Goal: Register for event/course

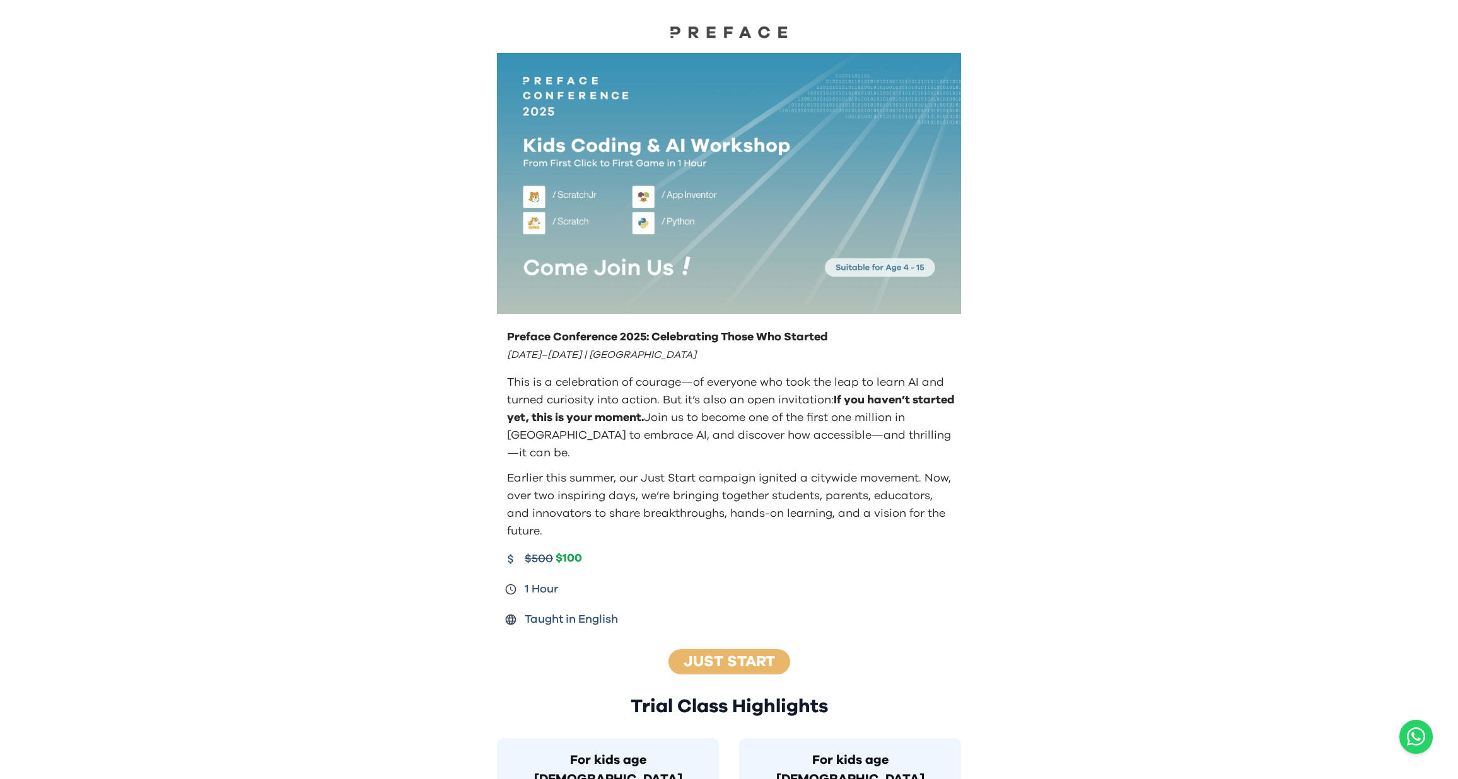
drag, startPoint x: 997, startPoint y: 426, endPoint x: 978, endPoint y: 427, distance: 19.6
drag, startPoint x: 1040, startPoint y: 320, endPoint x: 1384, endPoint y: 377, distance: 349.0
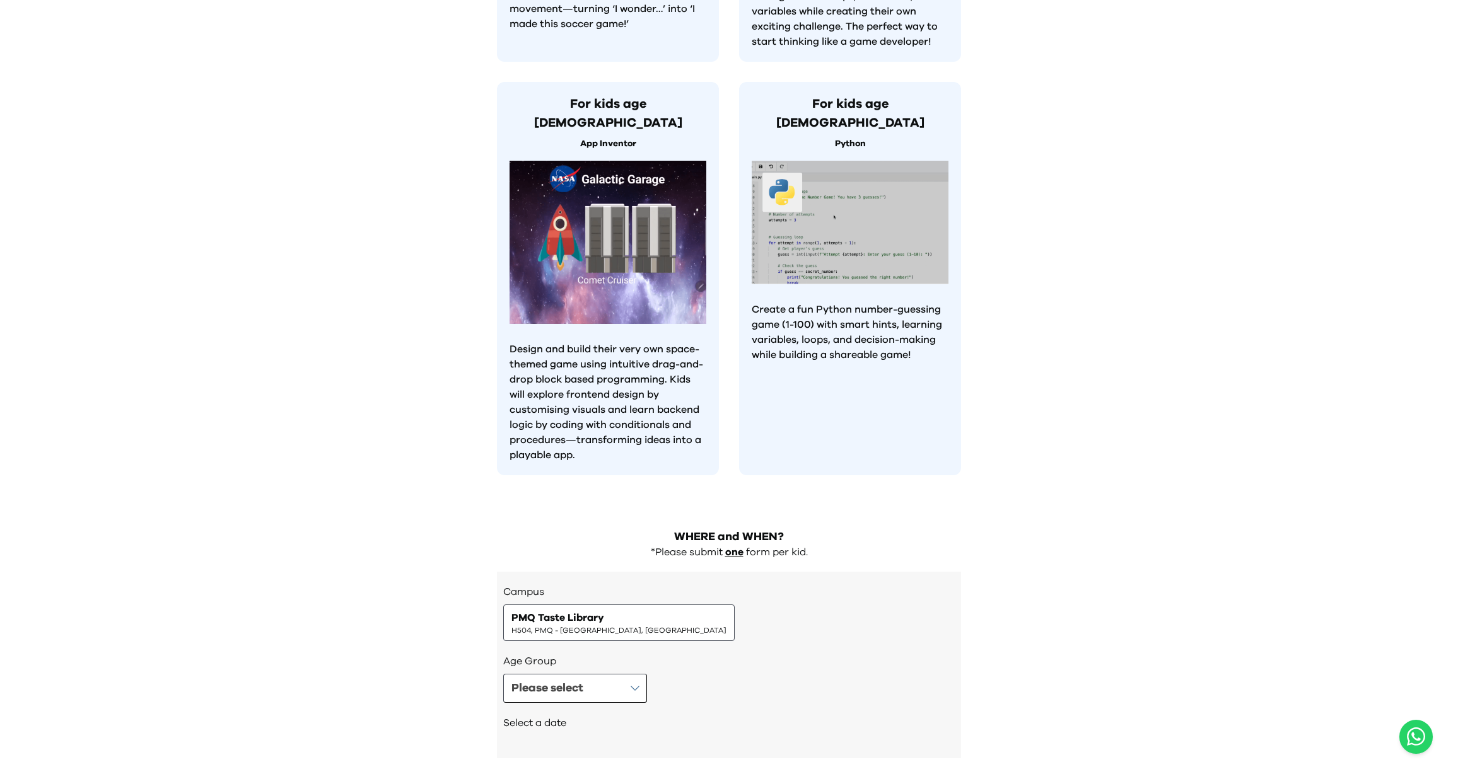
scroll to position [1020, 0]
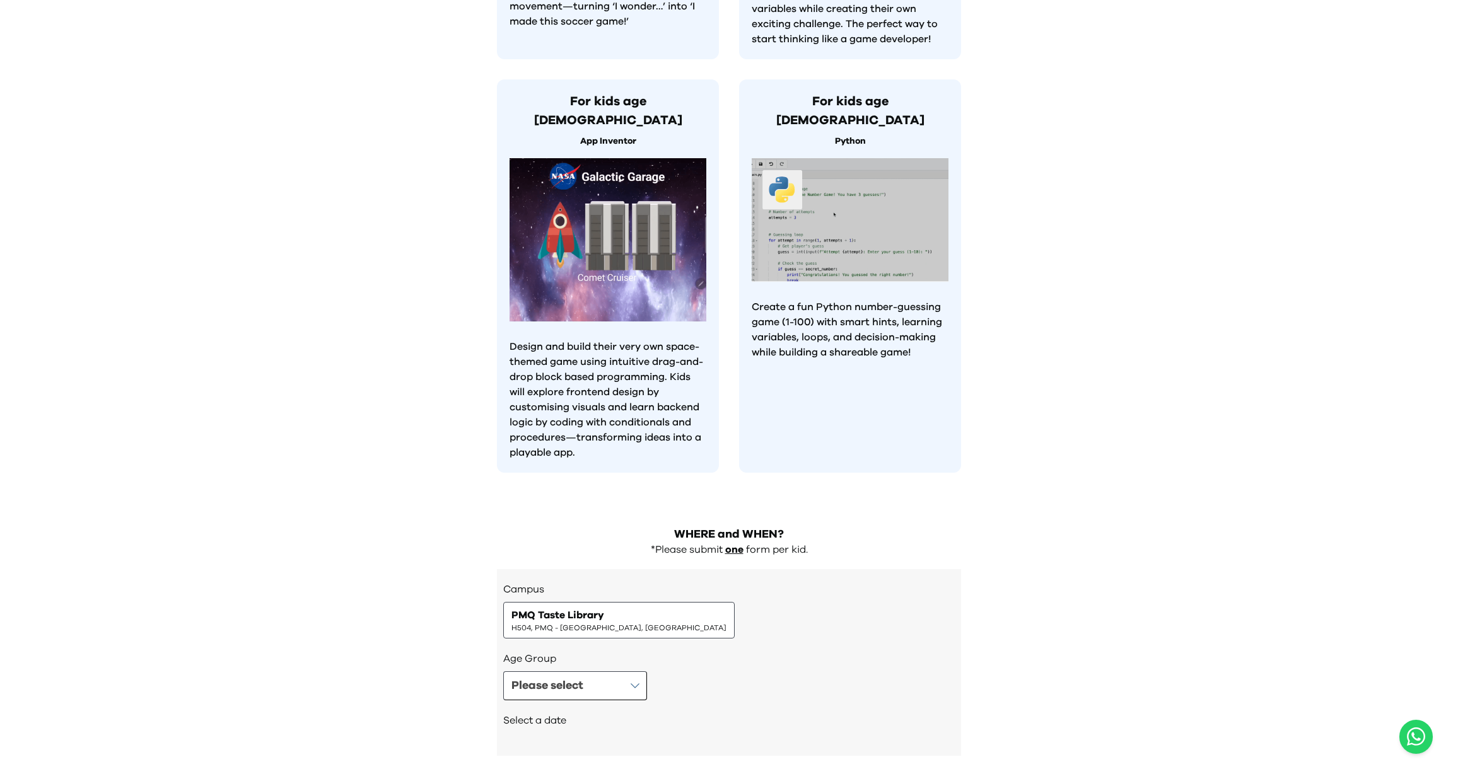
drag, startPoint x: 862, startPoint y: 504, endPoint x: 857, endPoint y: 315, distance: 188.6
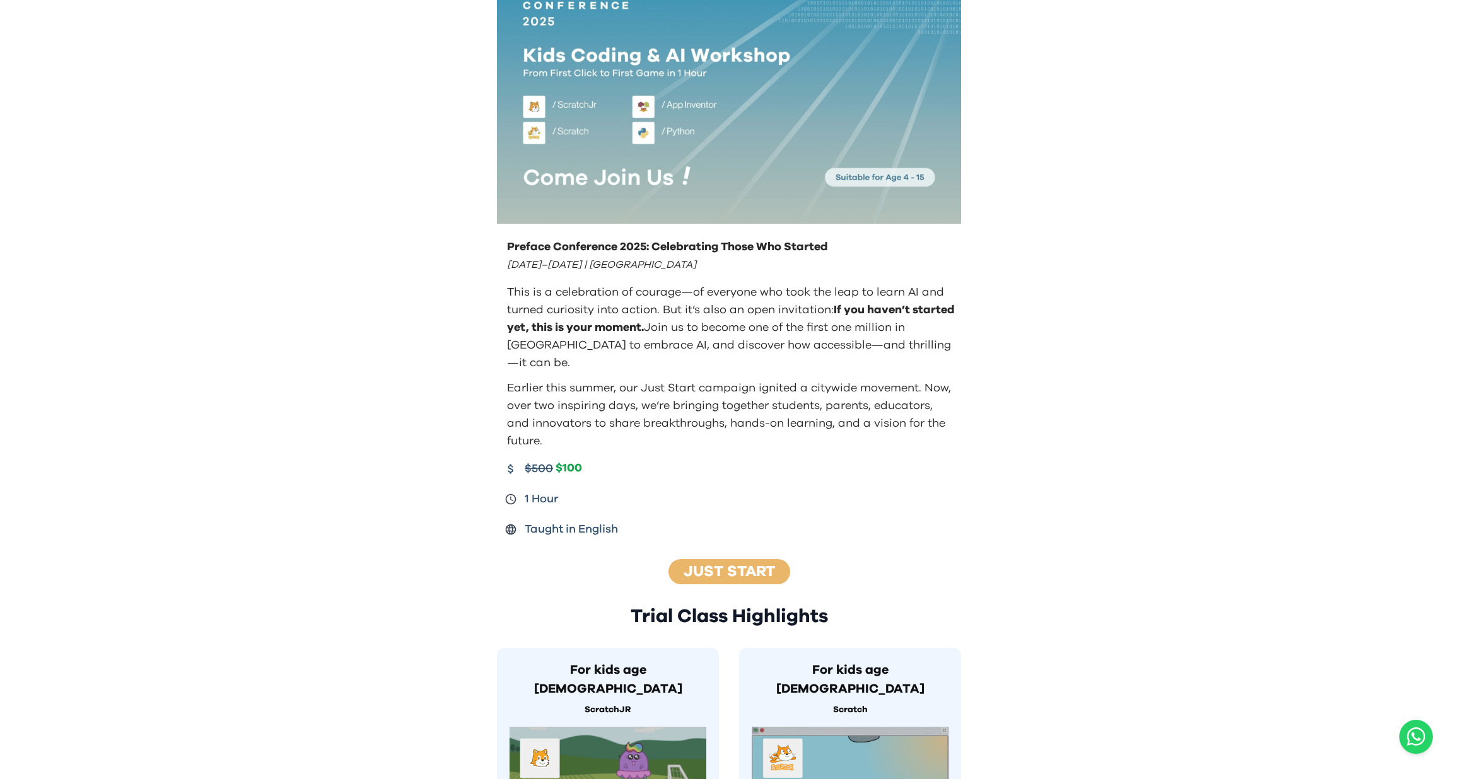
scroll to position [0, 0]
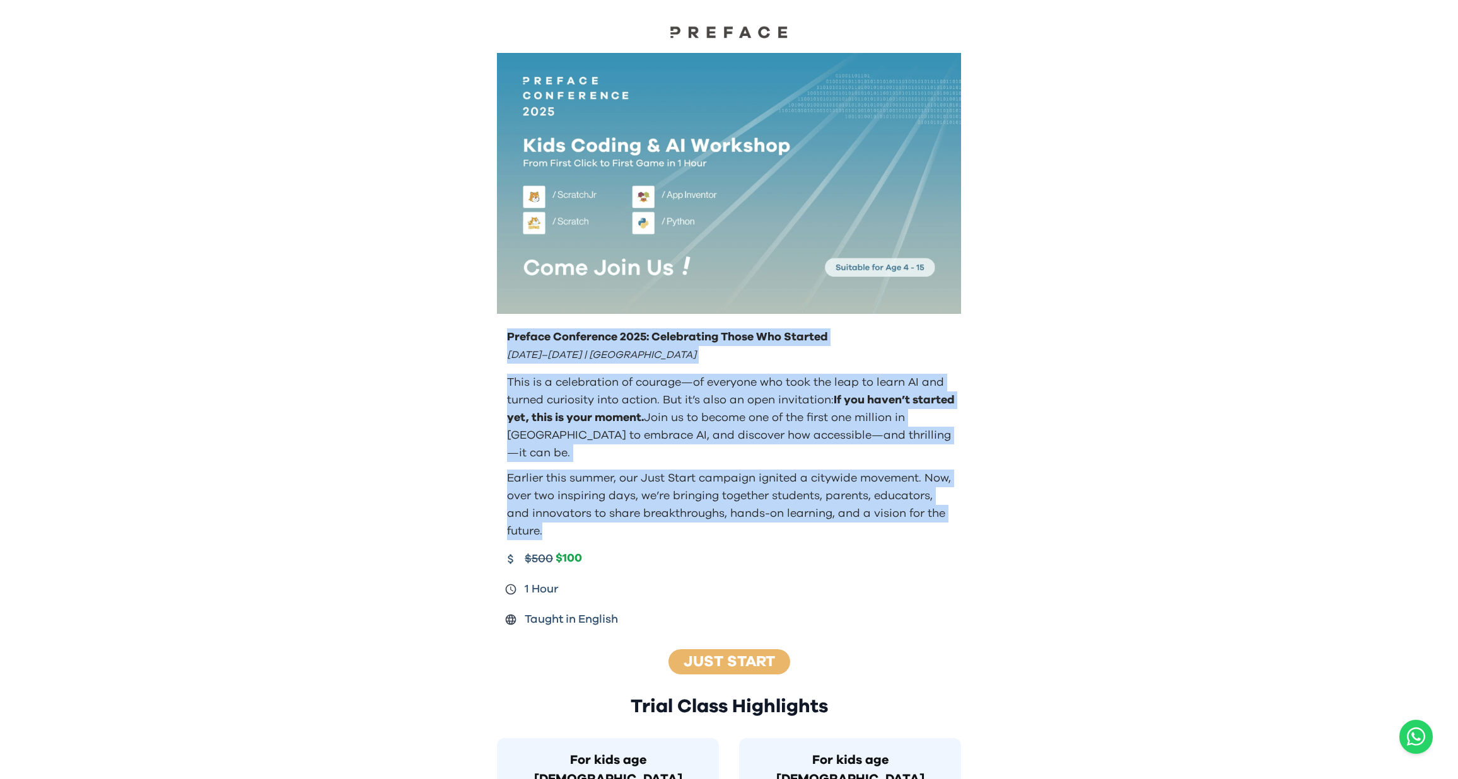
drag, startPoint x: 506, startPoint y: 340, endPoint x: 1166, endPoint y: 525, distance: 685.5
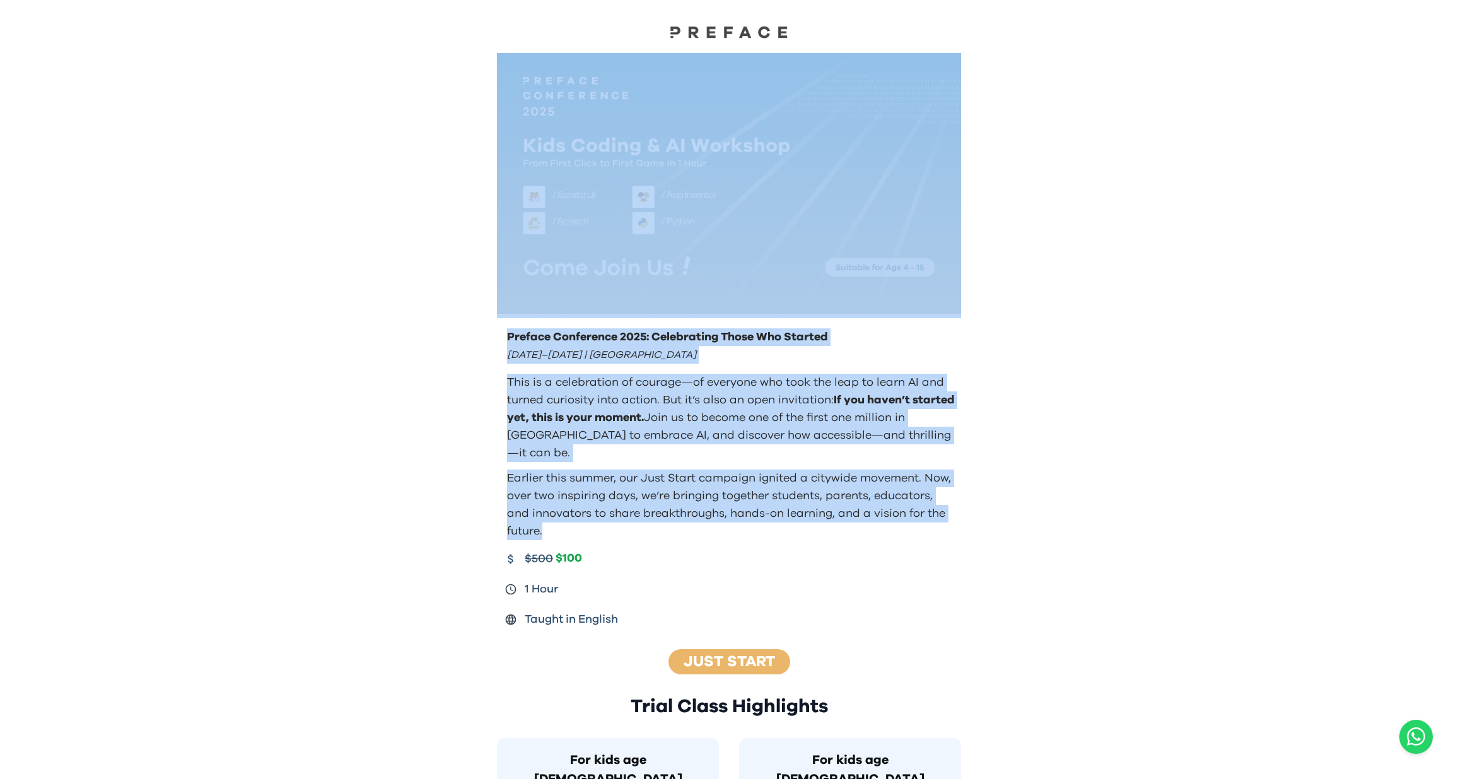
drag, startPoint x: 997, startPoint y: 525, endPoint x: 283, endPoint y: 309, distance: 746.1
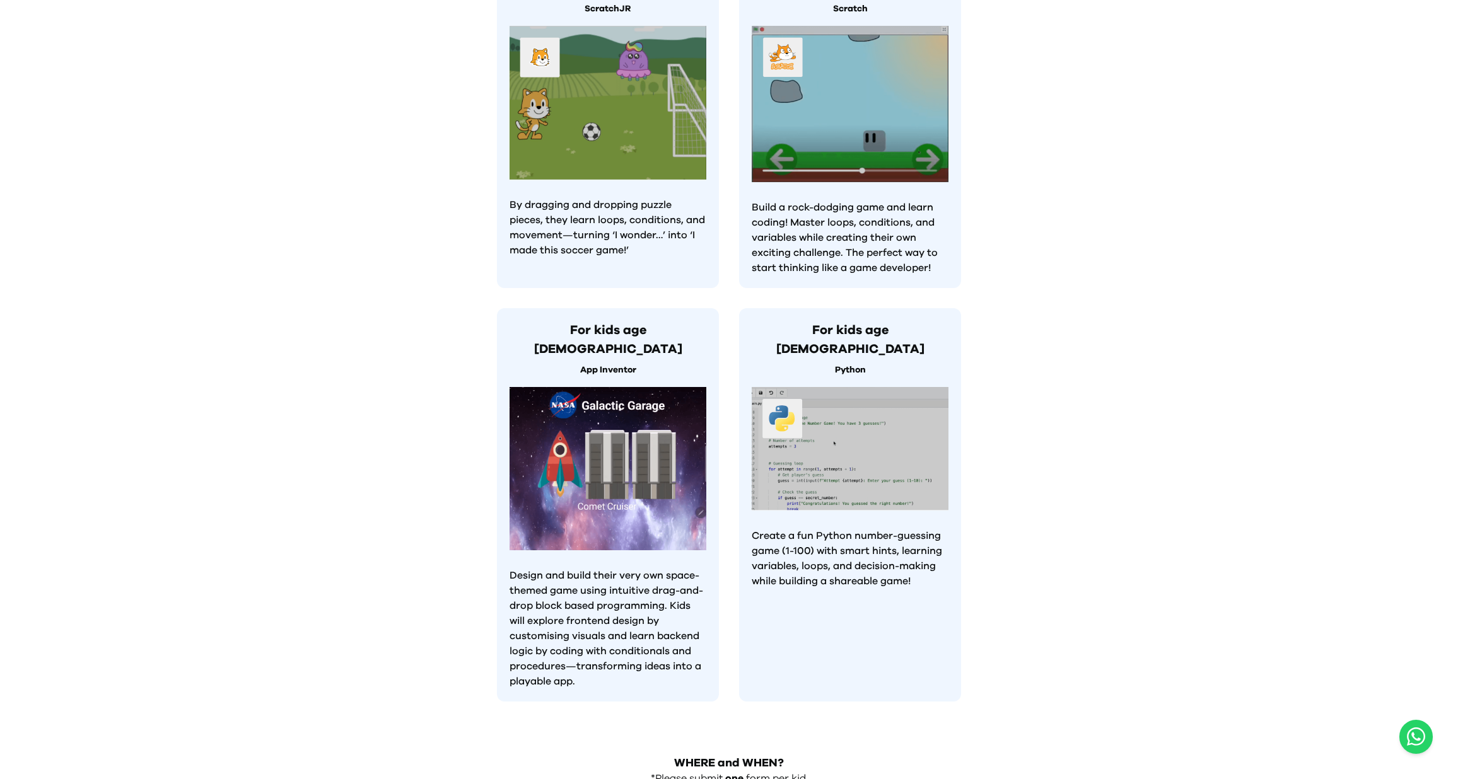
scroll to position [1020, 0]
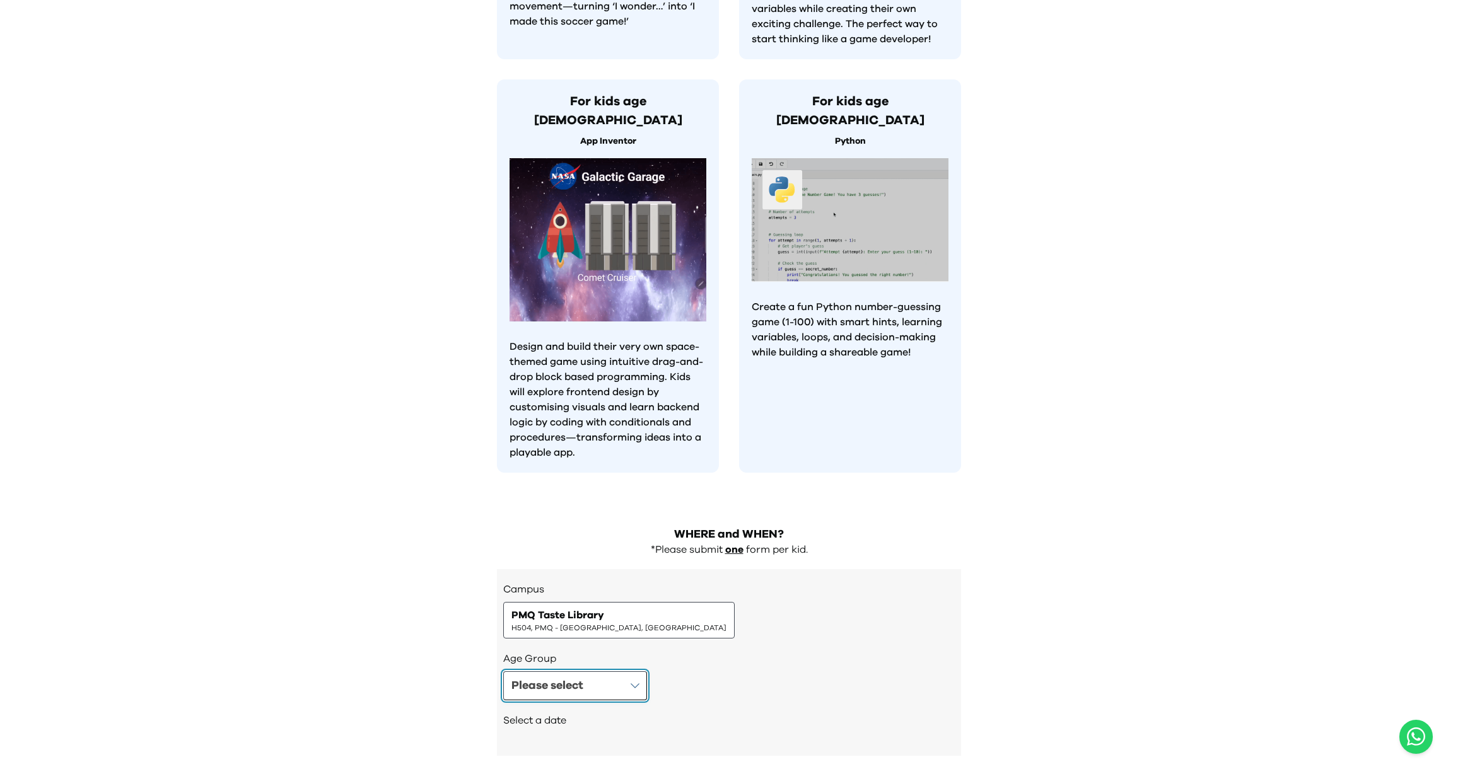
click at [598, 671] on button "Please select" at bounding box center [575, 685] width 144 height 29
click at [623, 582] on h3 "Campus" at bounding box center [728, 589] width 451 height 15
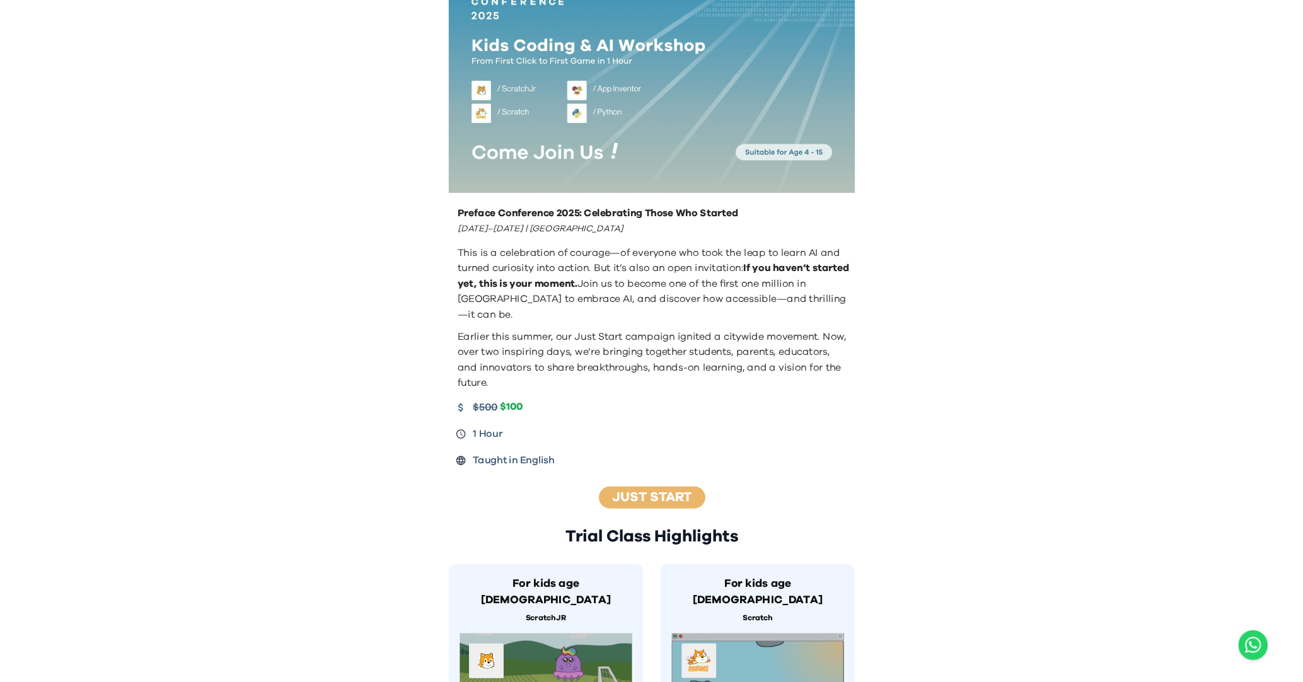
scroll to position [0, 0]
